Goal: Task Accomplishment & Management: Manage account settings

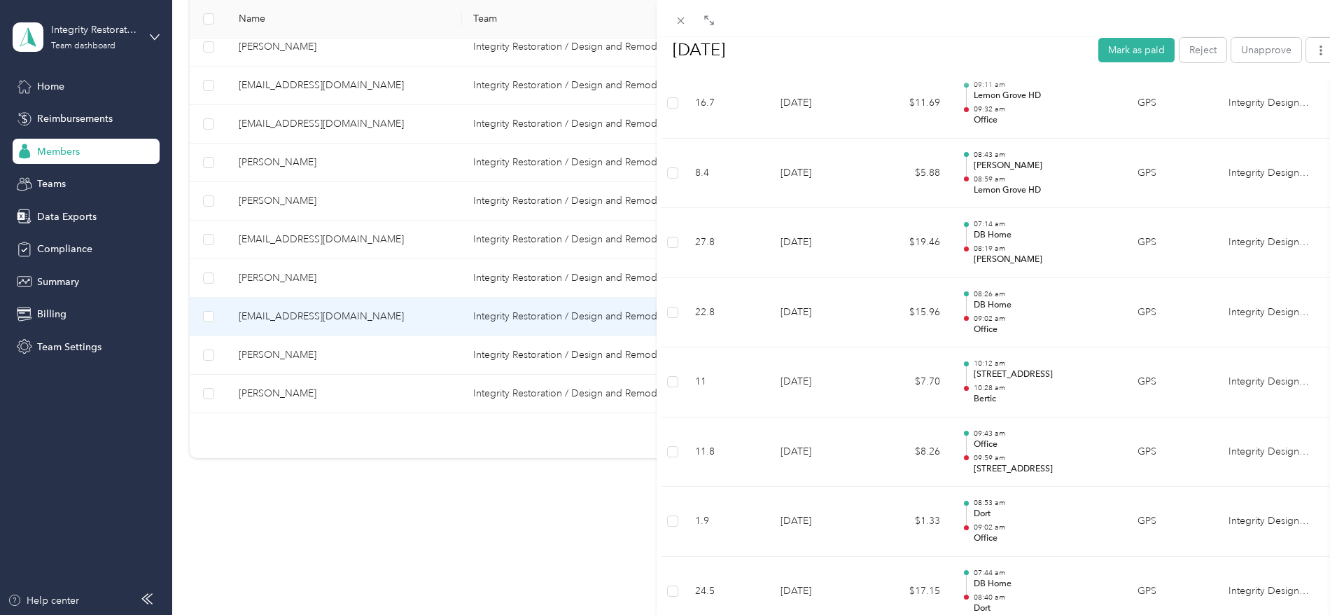
scroll to position [837, 0]
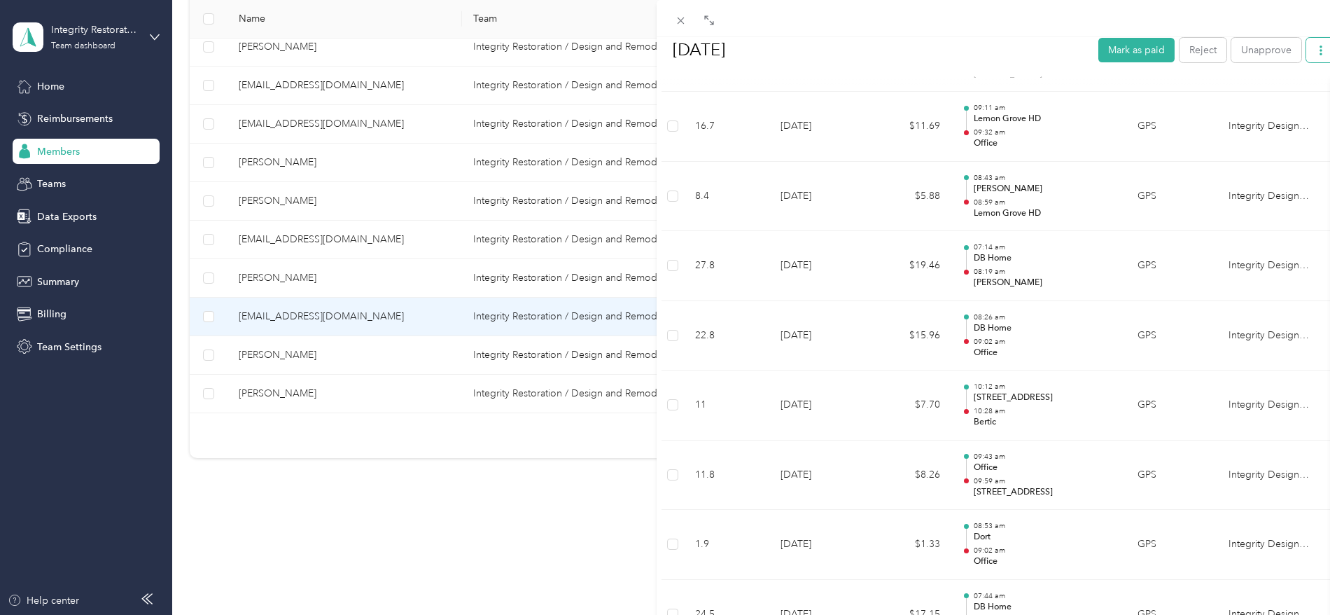
click at [1317, 51] on button "button" at bounding box center [1320, 49] width 29 height 25
click at [1292, 105] on span "Download" at bounding box center [1270, 101] width 46 height 15
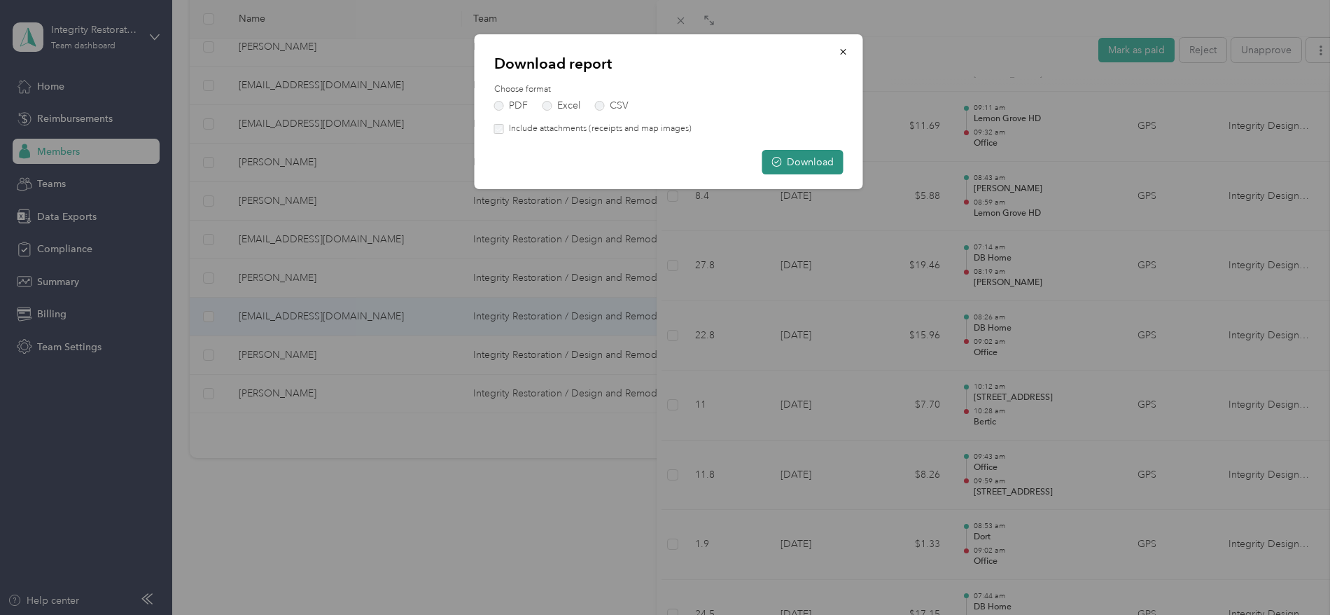
click at [825, 158] on button "Download" at bounding box center [802, 162] width 81 height 25
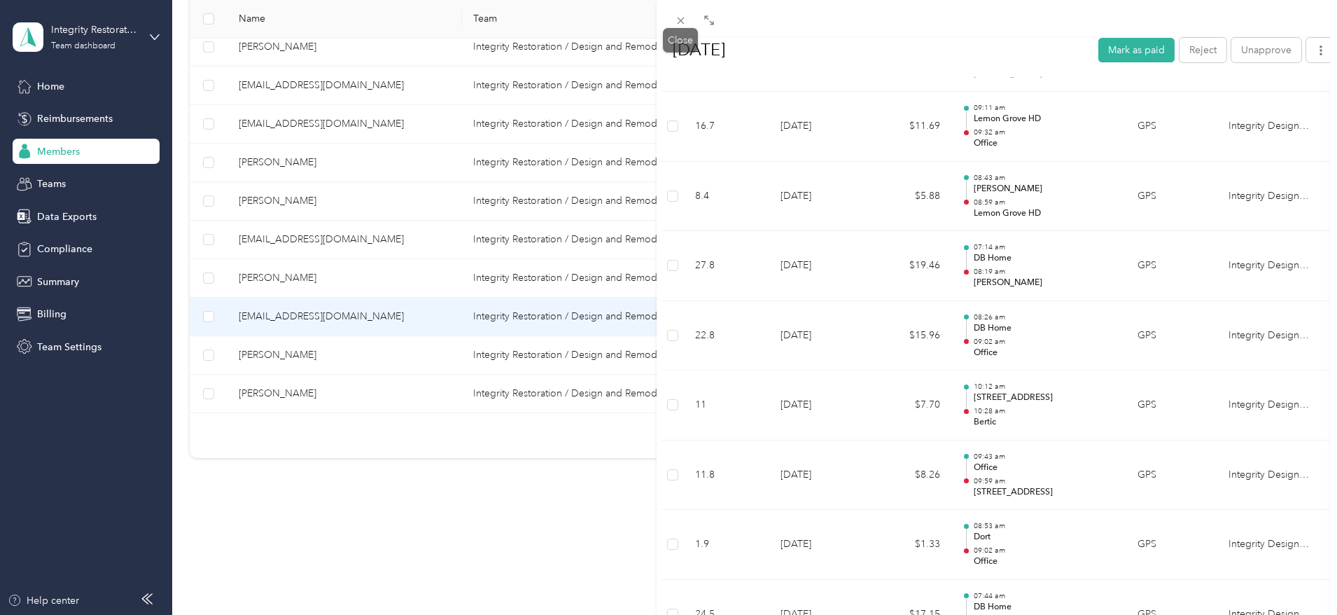
click at [678, 28] on div "Close" at bounding box center [680, 40] width 35 height 25
click at [675, 20] on icon at bounding box center [681, 21] width 12 height 12
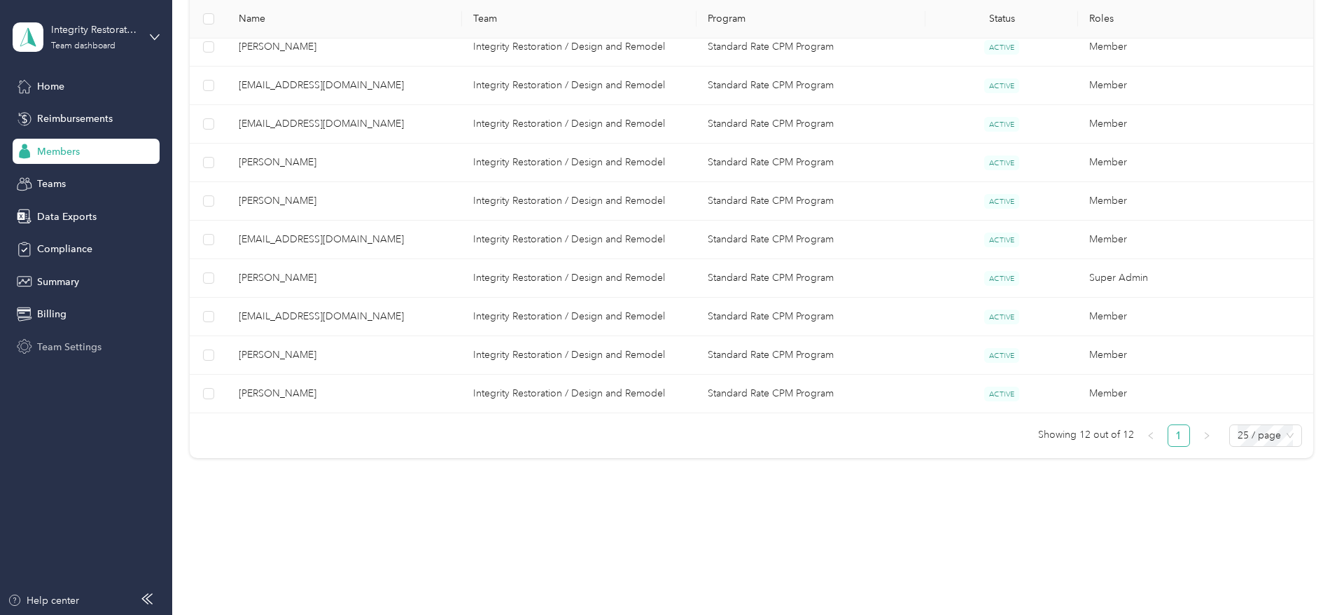
click at [92, 345] on span "Team Settings" at bounding box center [69, 347] width 64 height 15
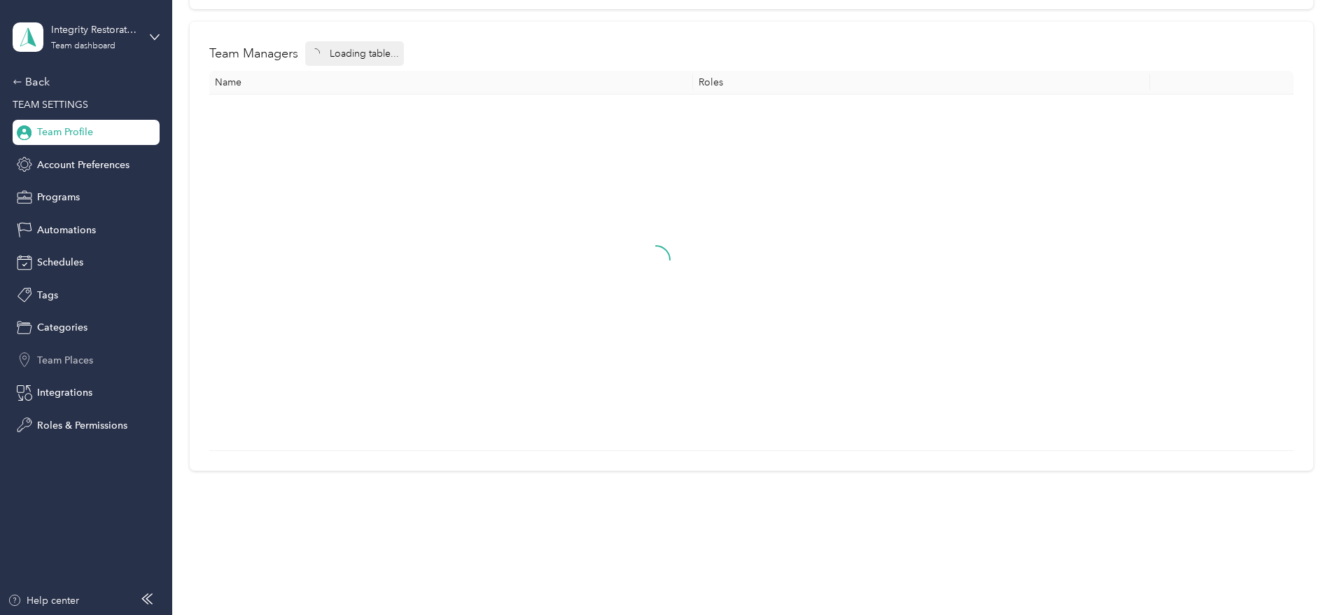
scroll to position [42, 0]
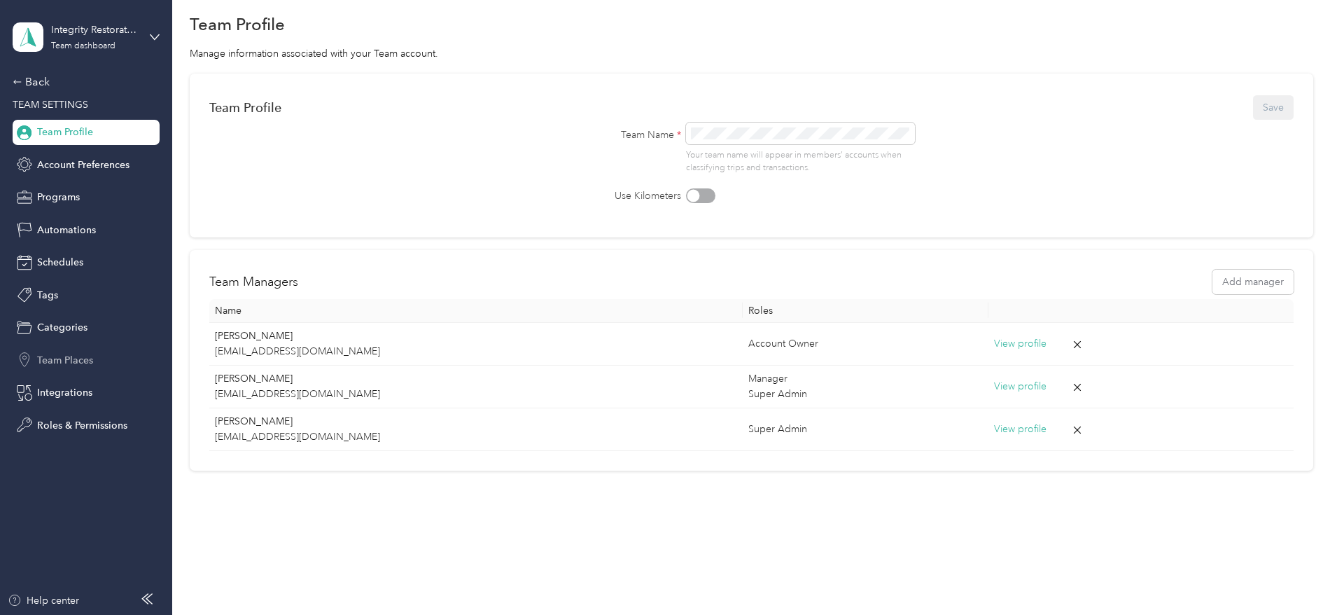
click at [69, 351] on div "Team Places" at bounding box center [86, 359] width 147 height 25
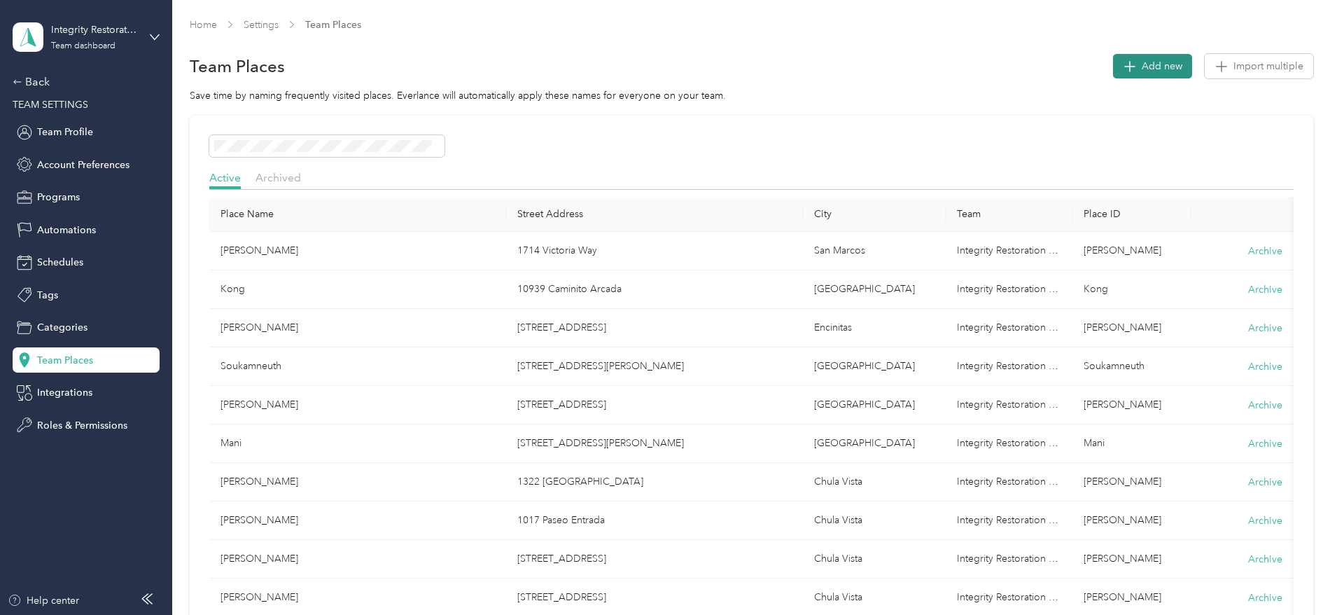
click at [1142, 64] on span "Add new" at bounding box center [1162, 66] width 41 height 15
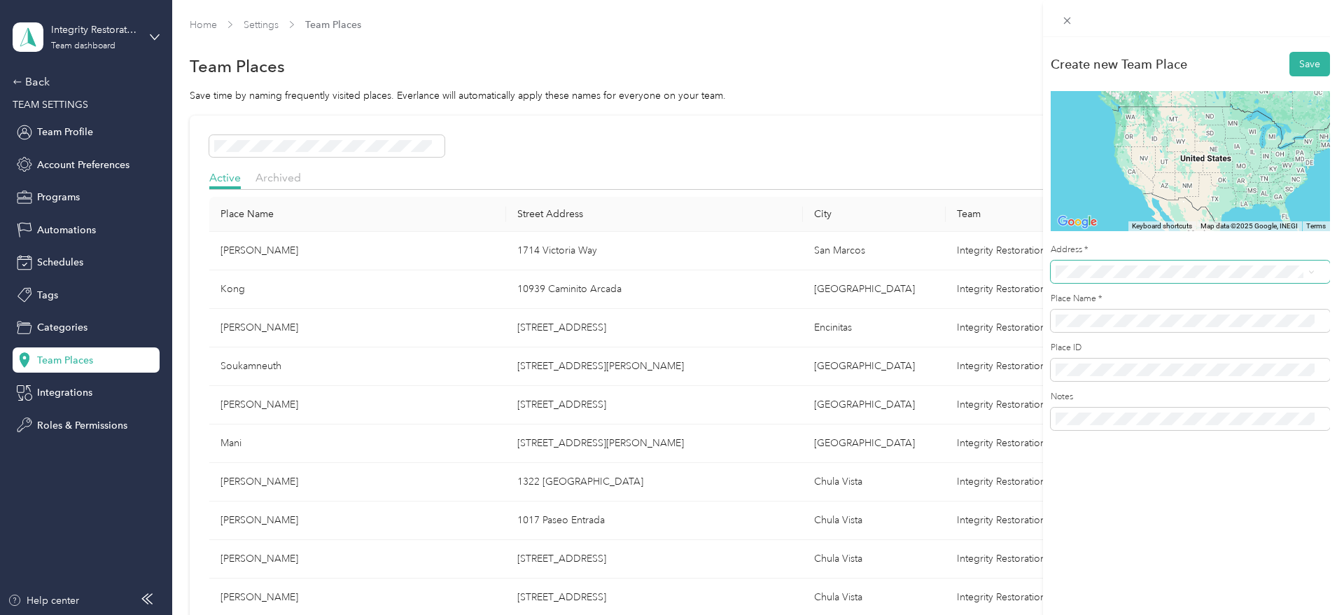
click at [1099, 264] on span at bounding box center [1190, 271] width 279 height 22
click at [1121, 324] on span "[STREET_ADDRESS][PERSON_NAME][US_STATE]" at bounding box center [1191, 322] width 218 height 13
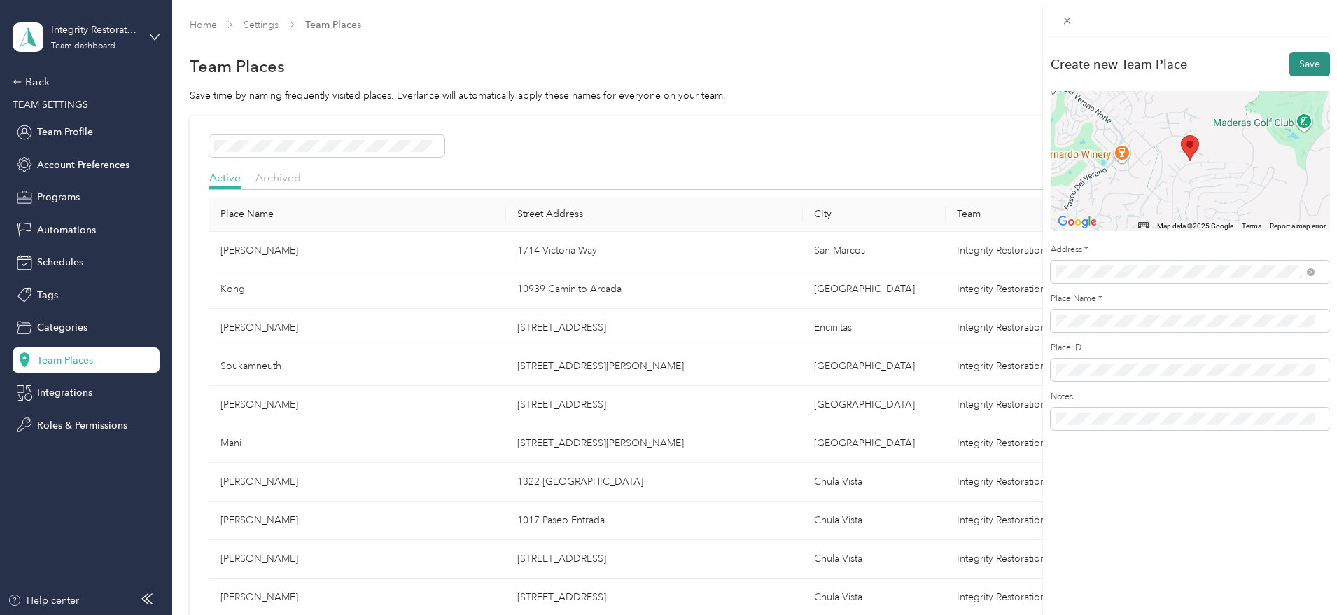
click at [1293, 65] on button "Save" at bounding box center [1309, 64] width 41 height 25
